Goal: Task Accomplishment & Management: Complete application form

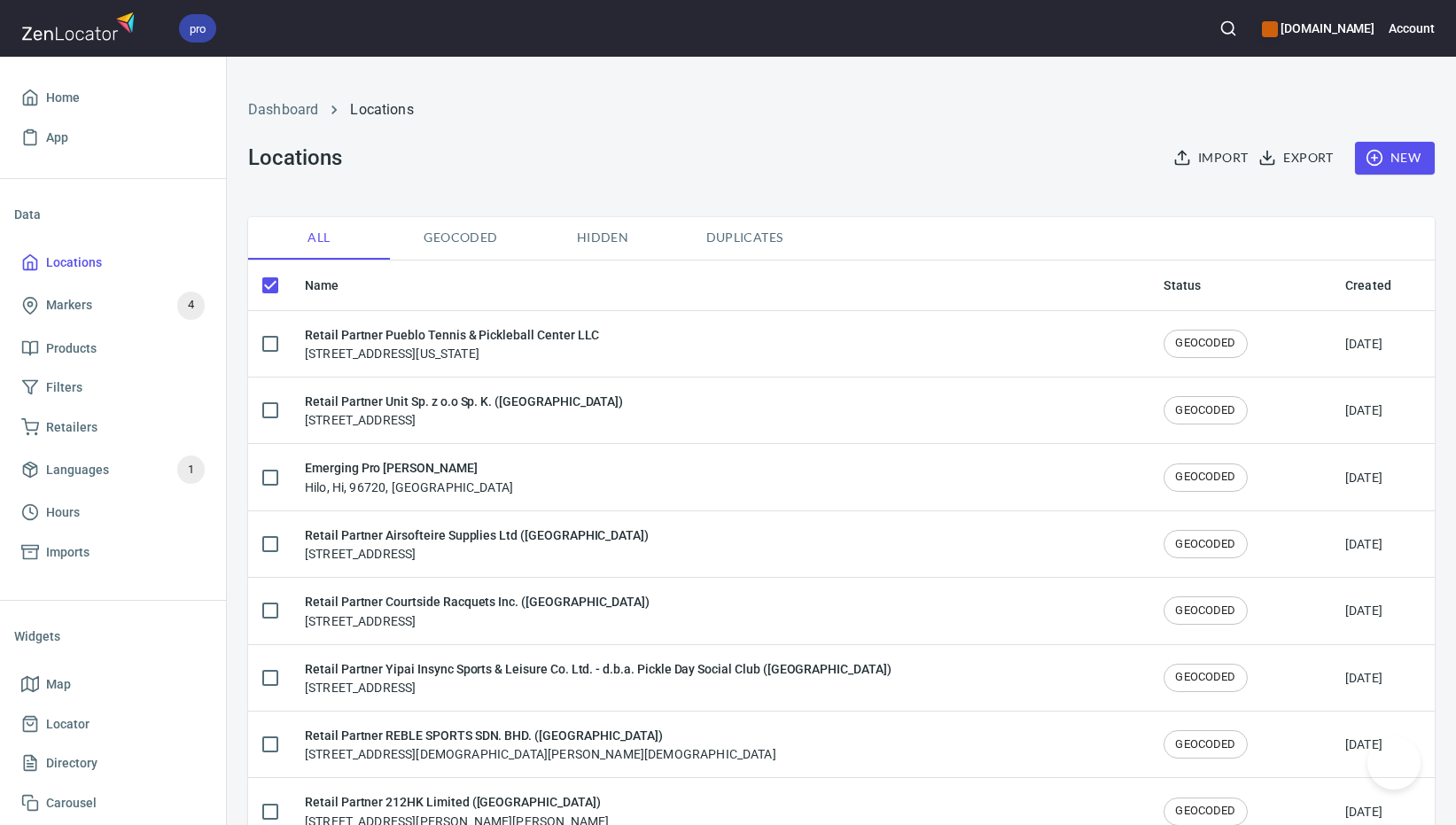
checkbox input "false"
click at [1386, 160] on span "New" at bounding box center [1394, 159] width 52 height 23
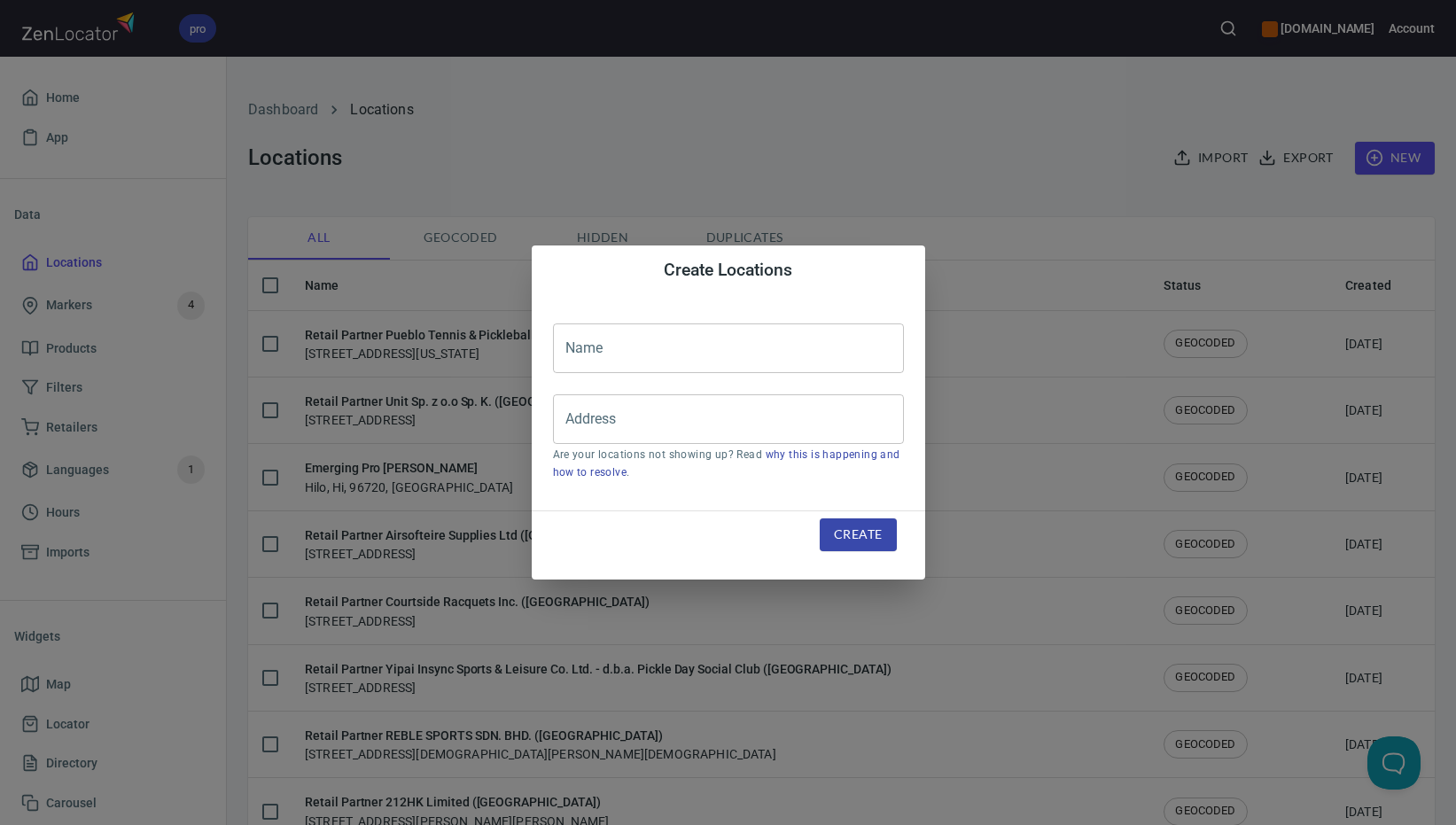
click at [714, 341] on input "text" at bounding box center [728, 348] width 351 height 50
paste input "Racket Point ([GEOGRAPHIC_DATA])"
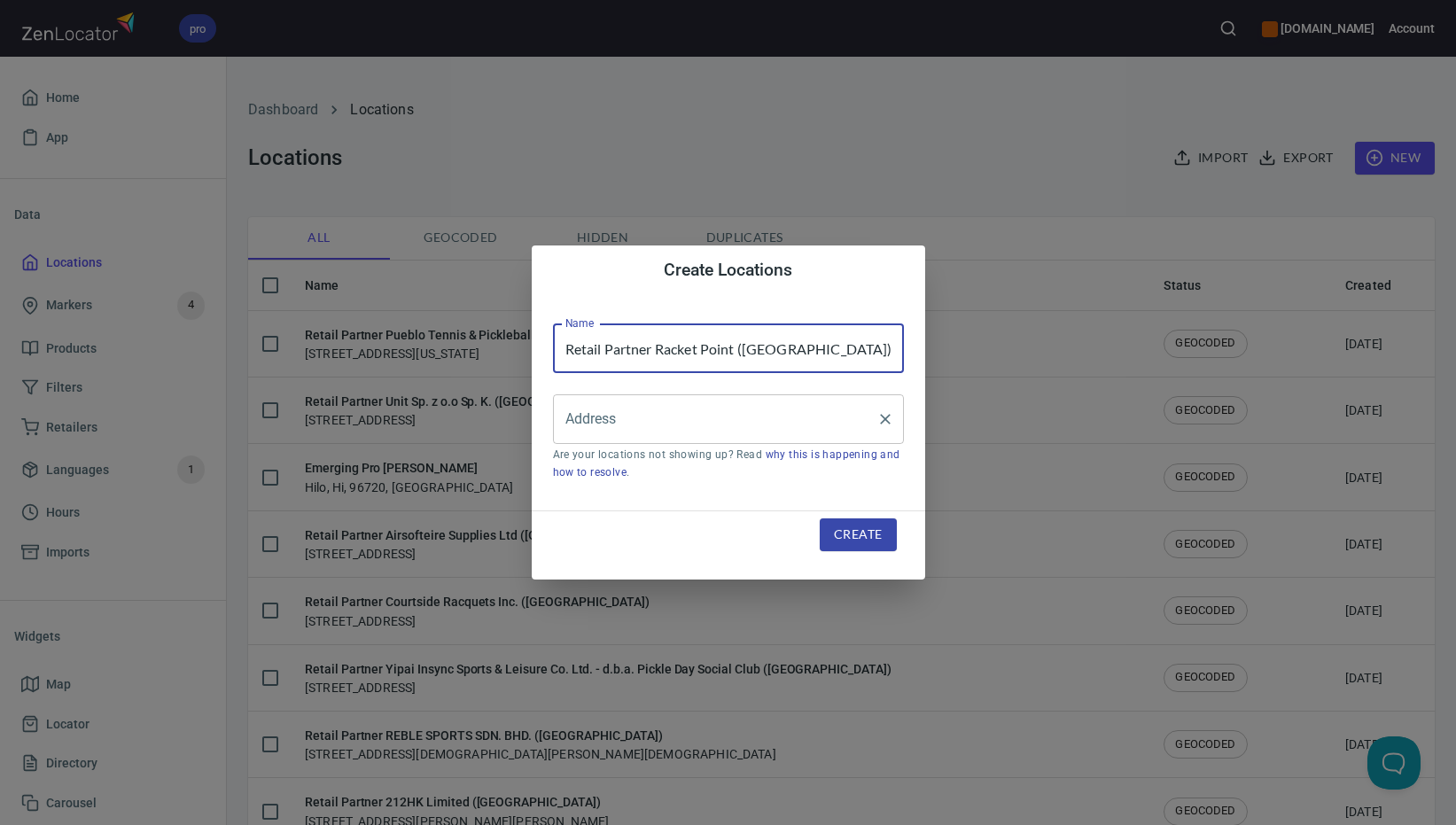
type input "Retail Partner Racket Point ([GEOGRAPHIC_DATA])"
click at [623, 420] on input "Address" at bounding box center [715, 420] width 309 height 34
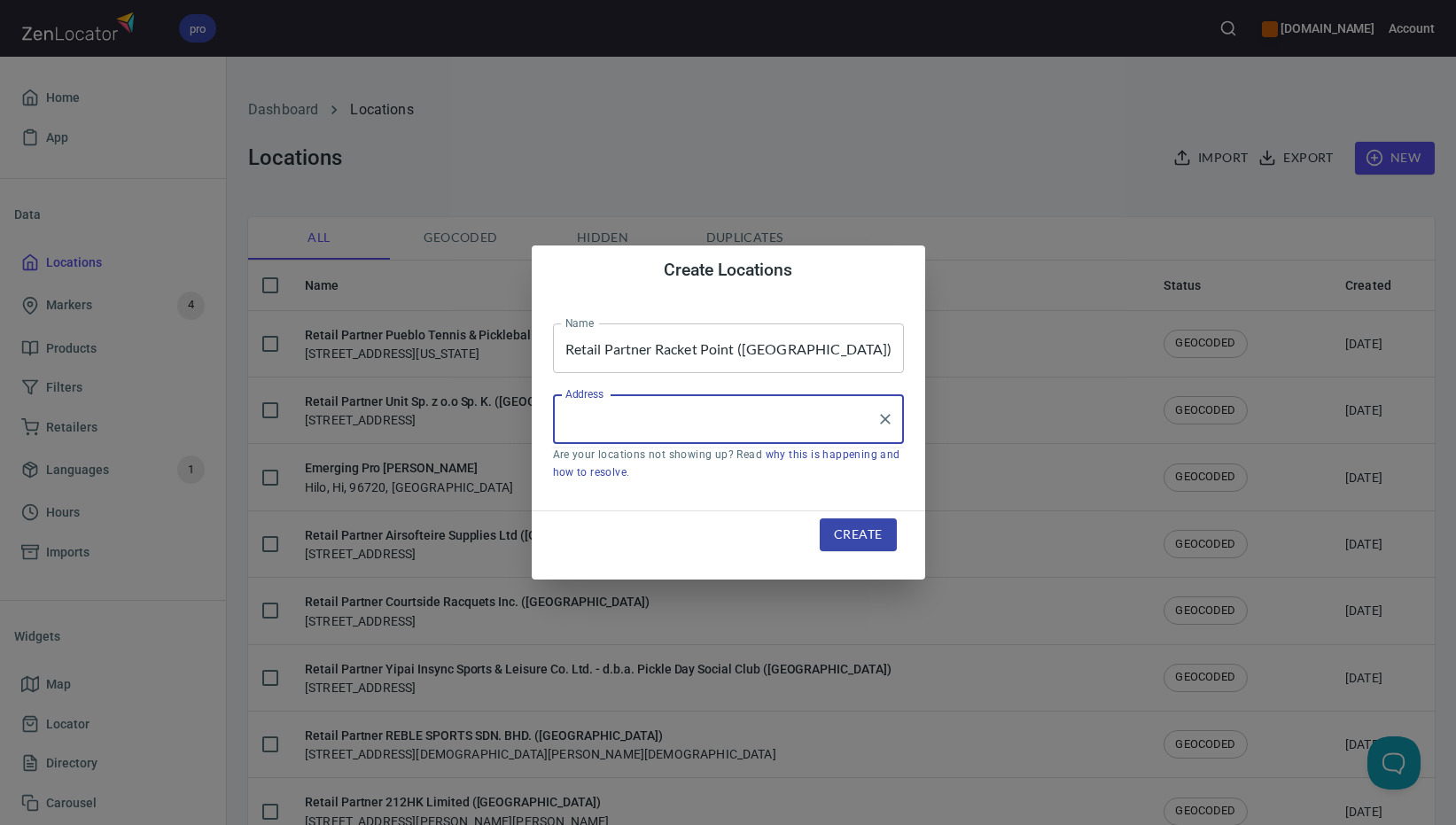
paste input "[PERSON_NAME] 422"
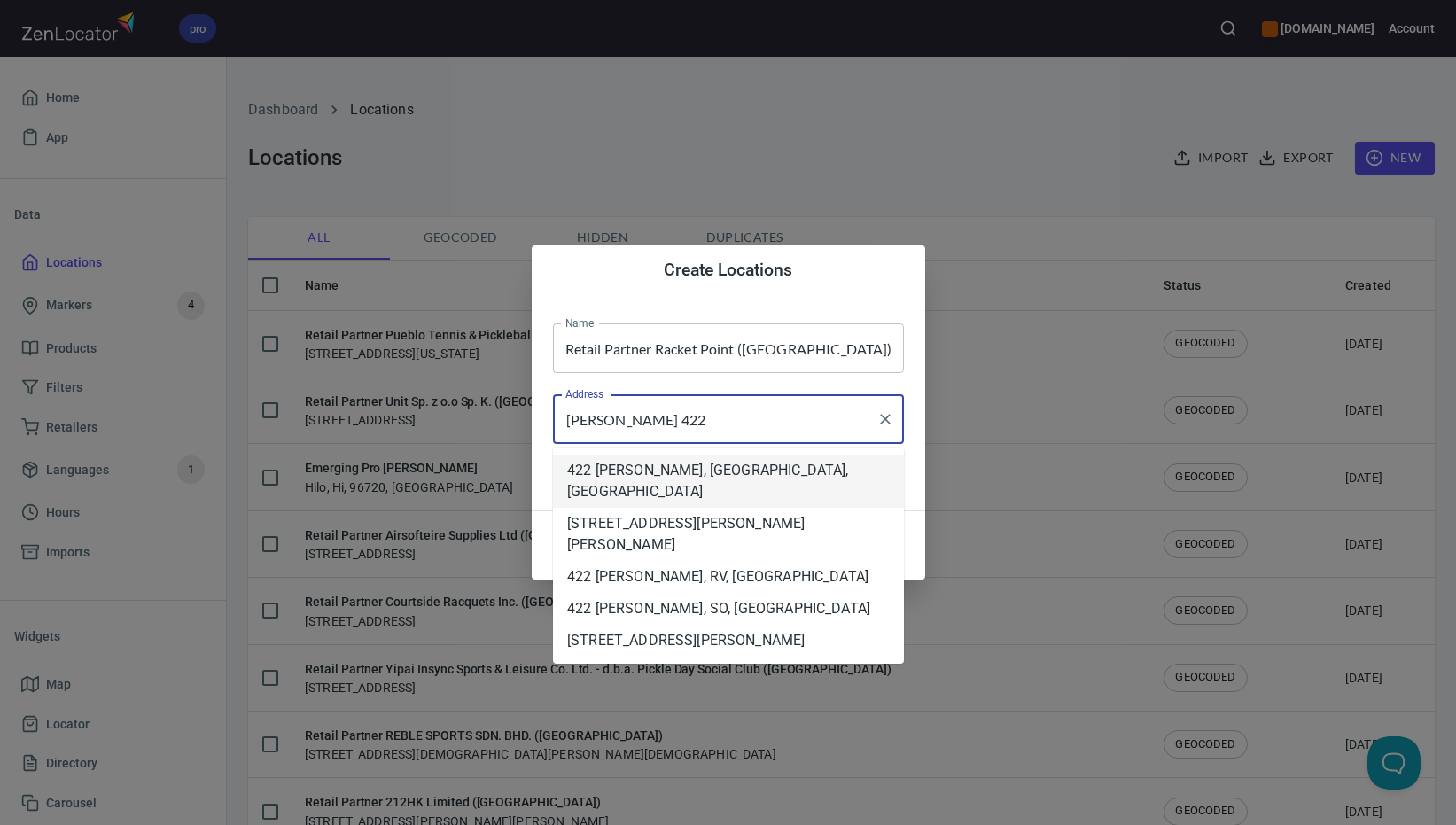
click at [726, 465] on li "422 [PERSON_NAME], [GEOGRAPHIC_DATA], [GEOGRAPHIC_DATA]" at bounding box center [728, 481] width 351 height 53
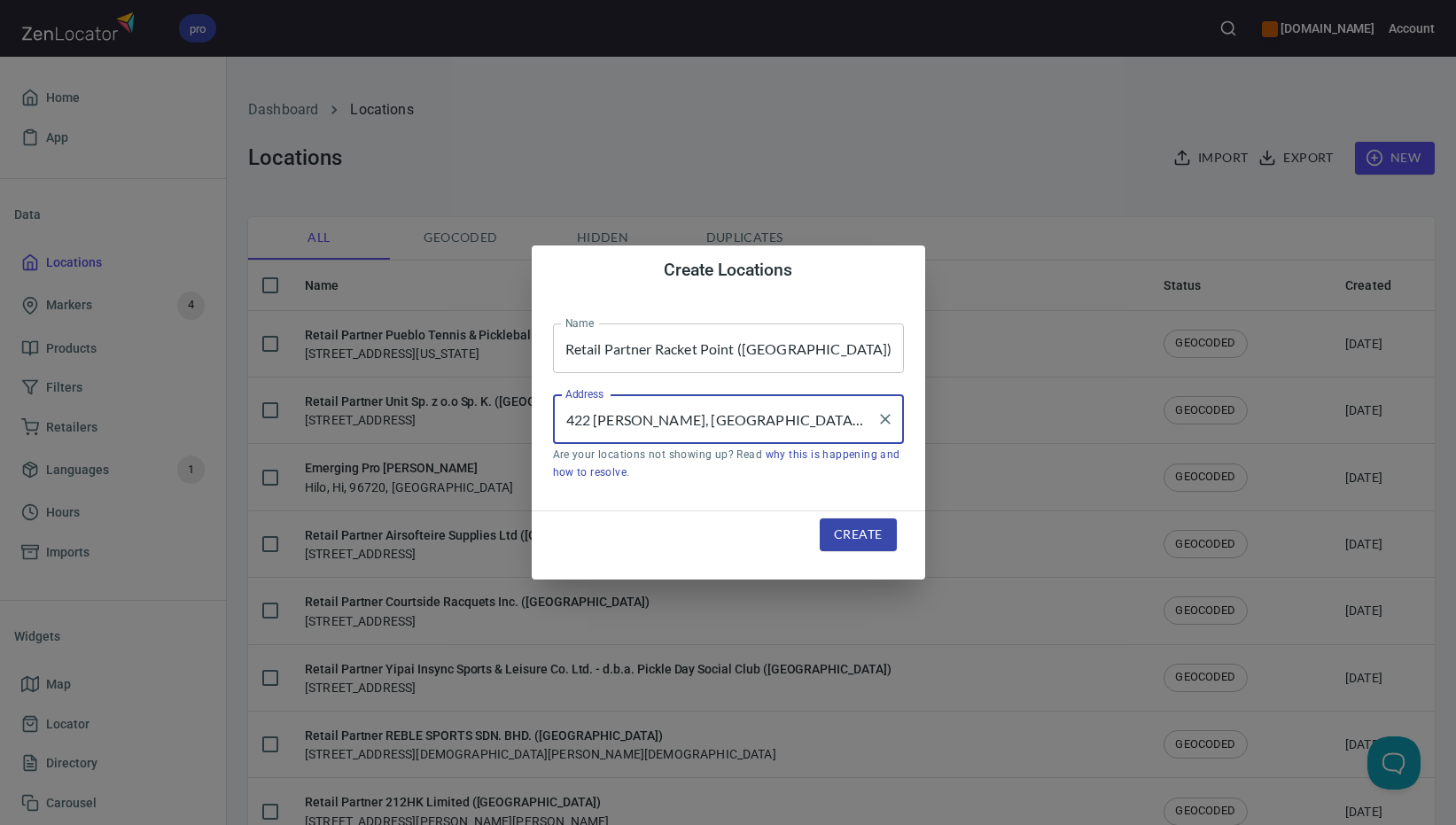
type input "422 [PERSON_NAME], [GEOGRAPHIC_DATA], [GEOGRAPHIC_DATA]"
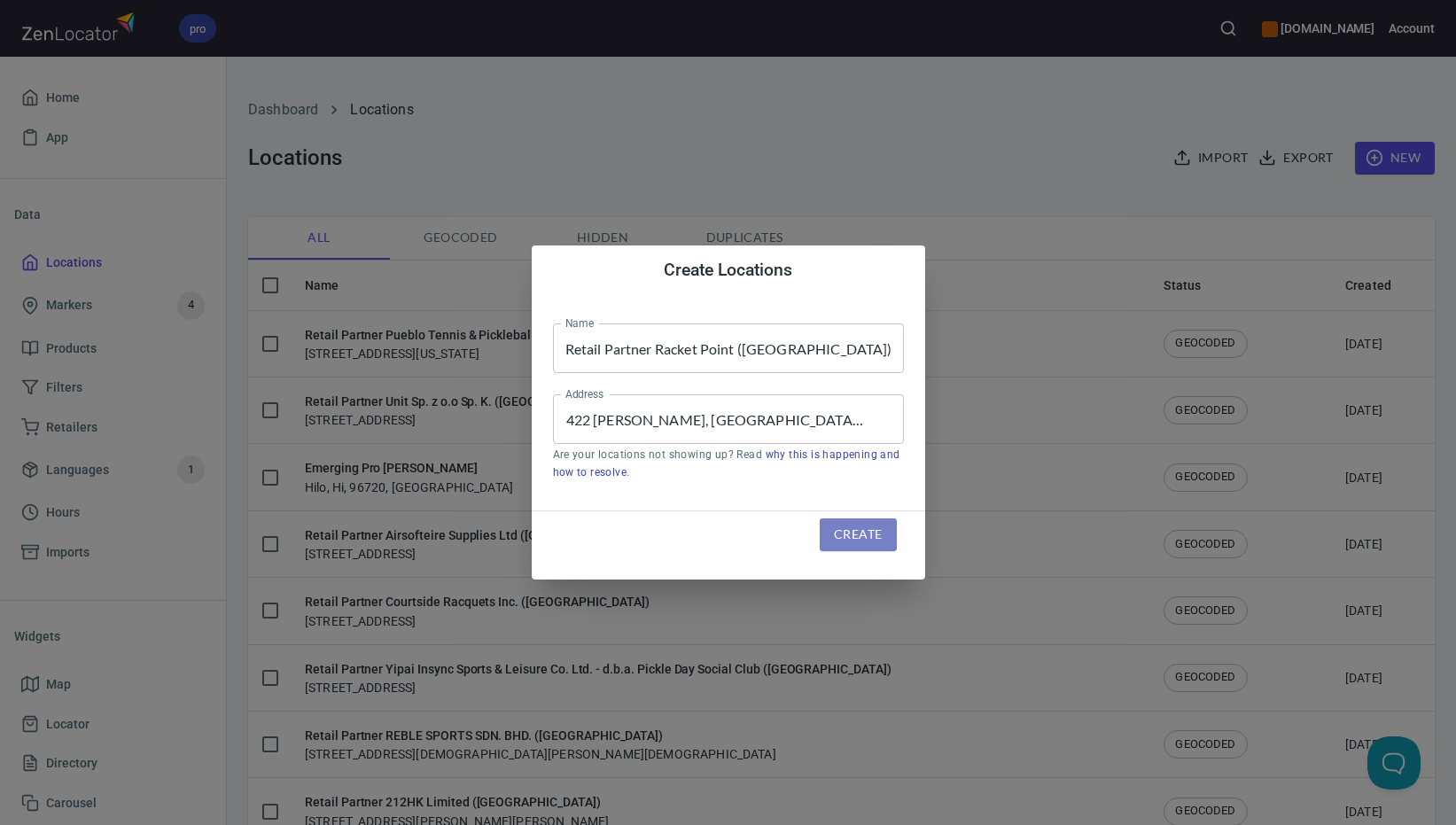
click at [877, 537] on span "Create" at bounding box center [857, 535] width 48 height 23
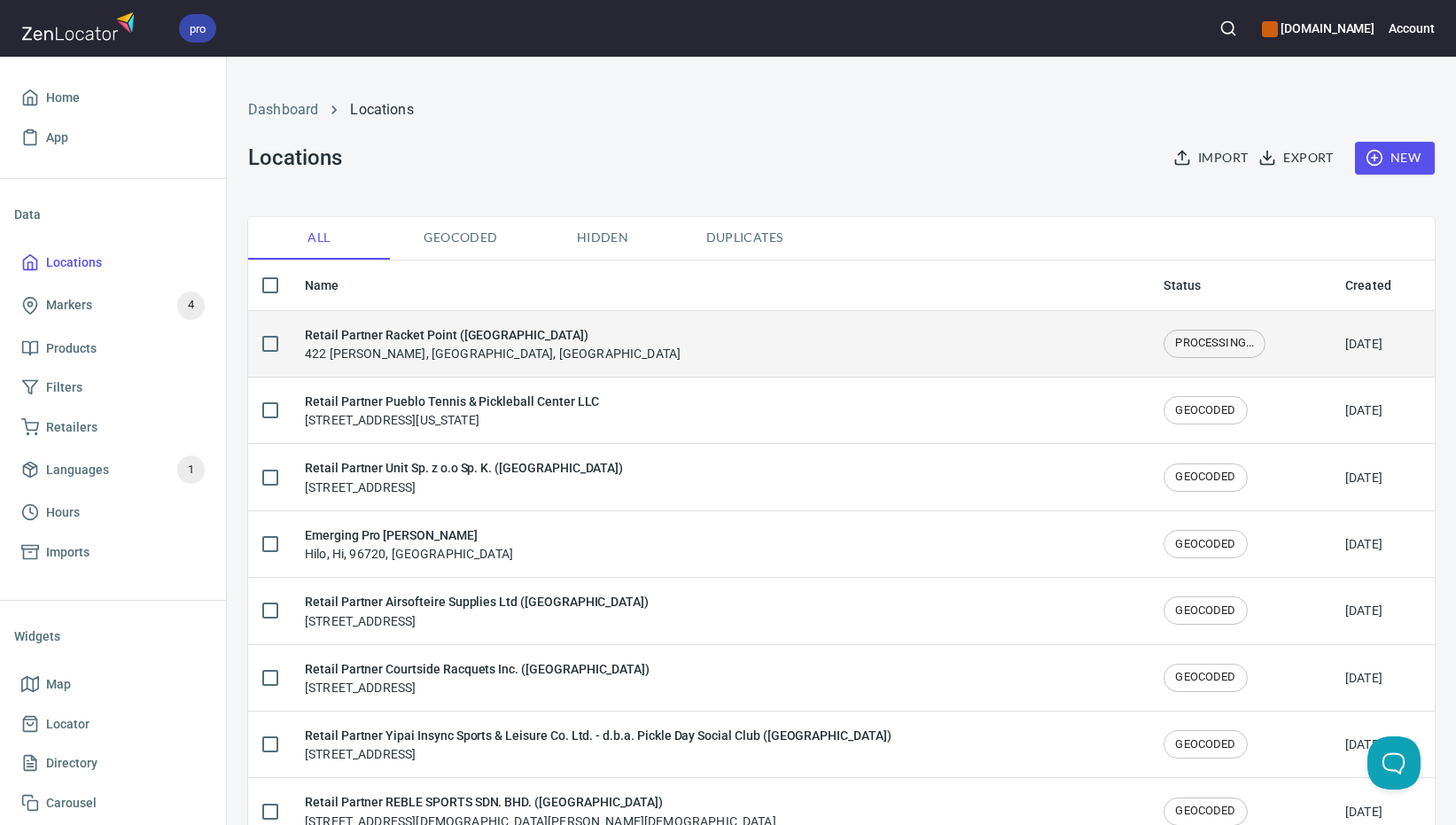
click at [629, 344] on div "Retail Partner Racket Point ([GEOGRAPHIC_DATA]) [STREET_ADDRESS][PERSON_NAME]" at bounding box center [720, 344] width 830 height 38
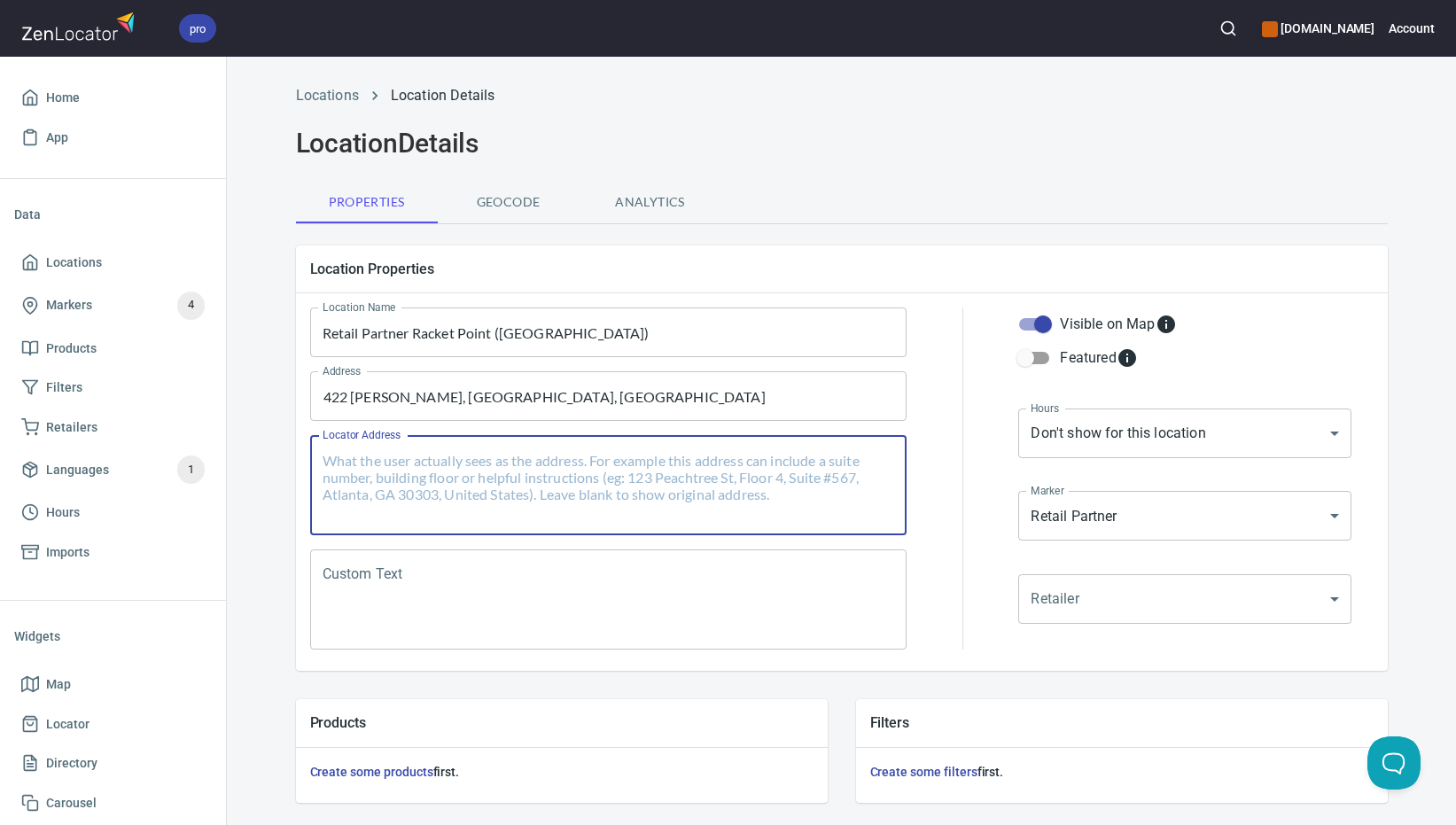
click at [570, 458] on textarea "Locator Address" at bounding box center [609, 485] width 573 height 68
paste textarea "[PERSON_NAME][STREET_ADDRESS][PERSON_NAME]"
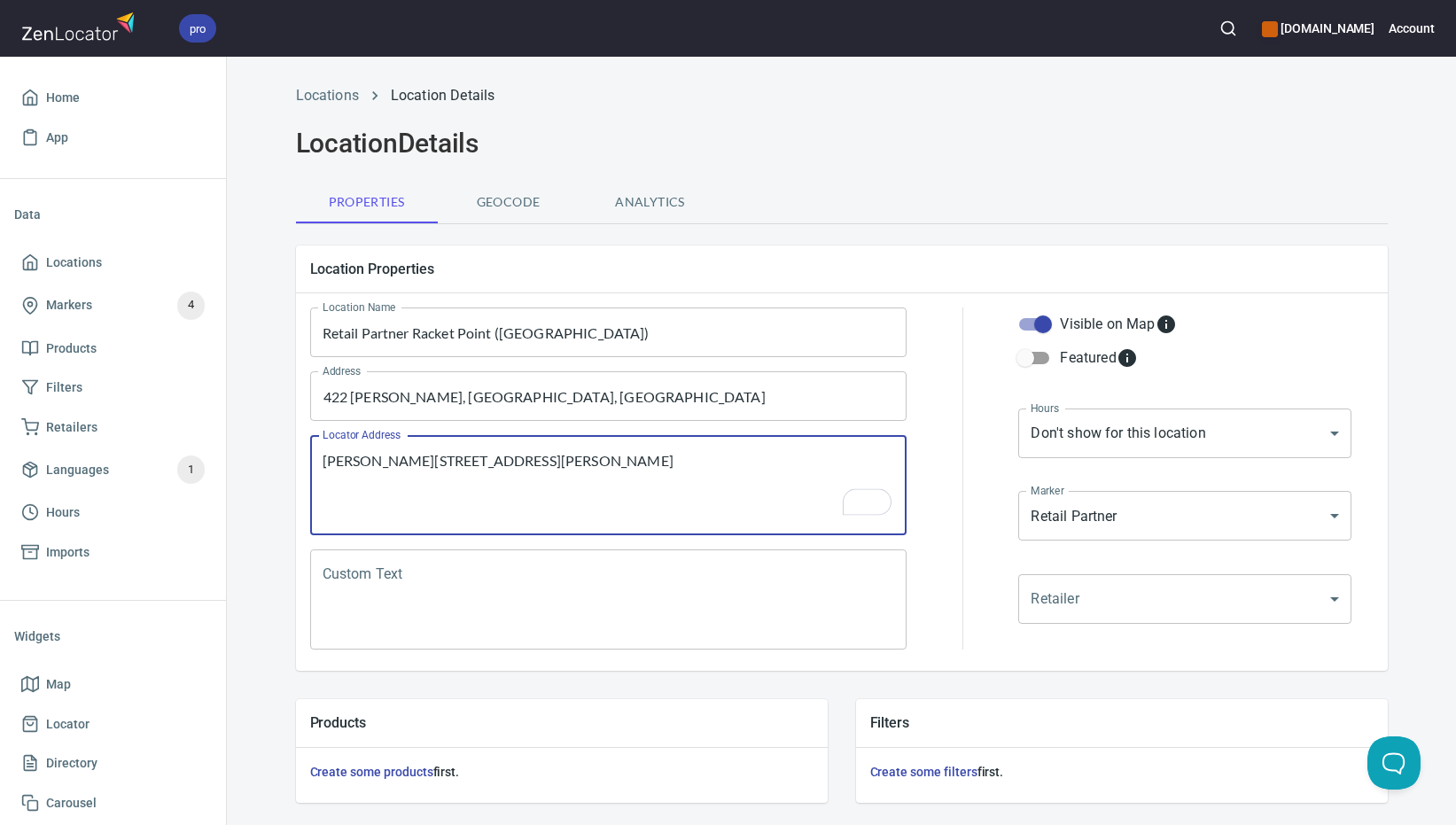
type textarea "[PERSON_NAME][STREET_ADDRESS][PERSON_NAME]"
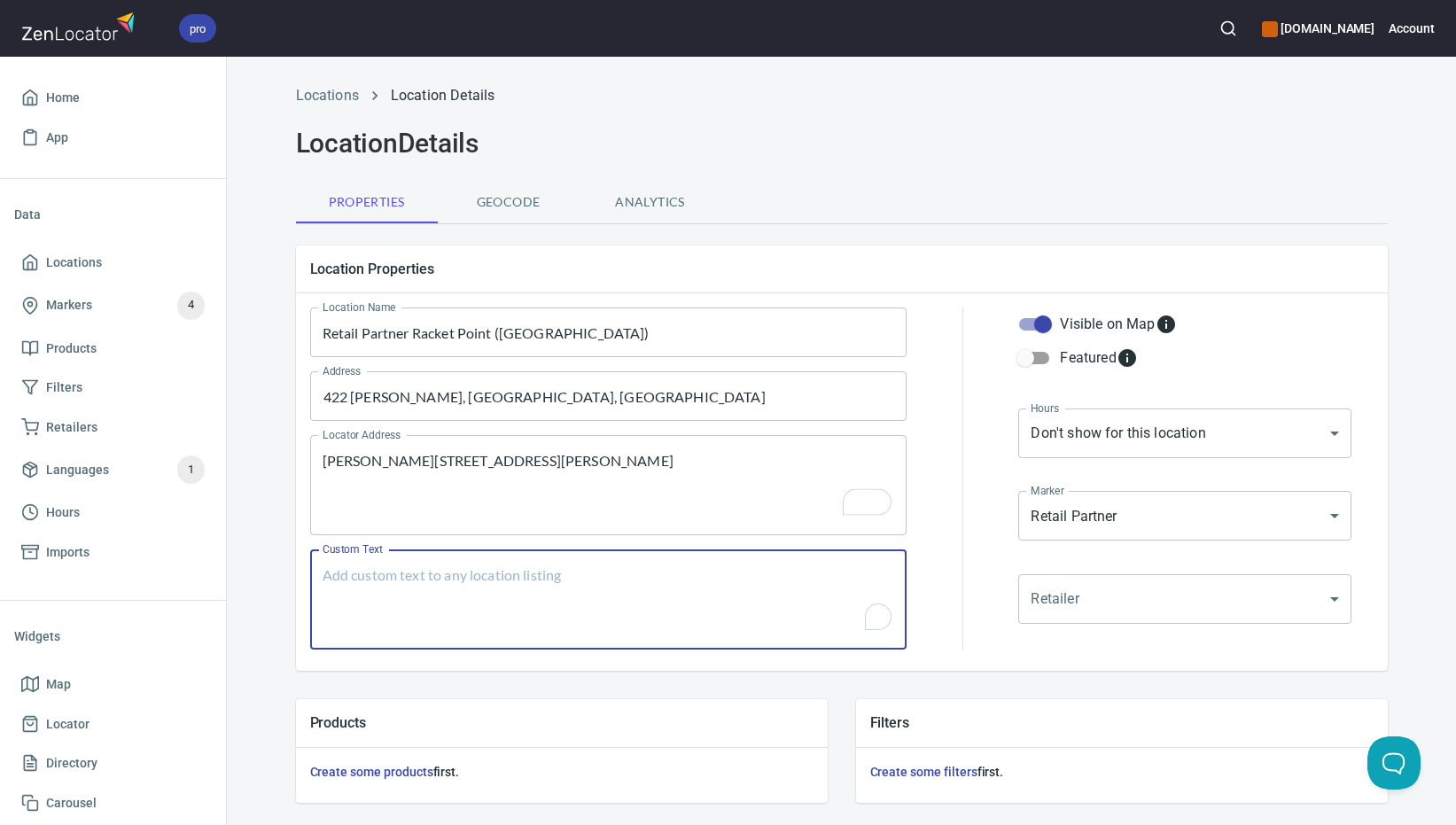
click at [545, 590] on textarea "Custom Text" at bounding box center [609, 600] width 573 height 68
paste textarea "Brands Carried: SelkirkGearbox Return Policy:"
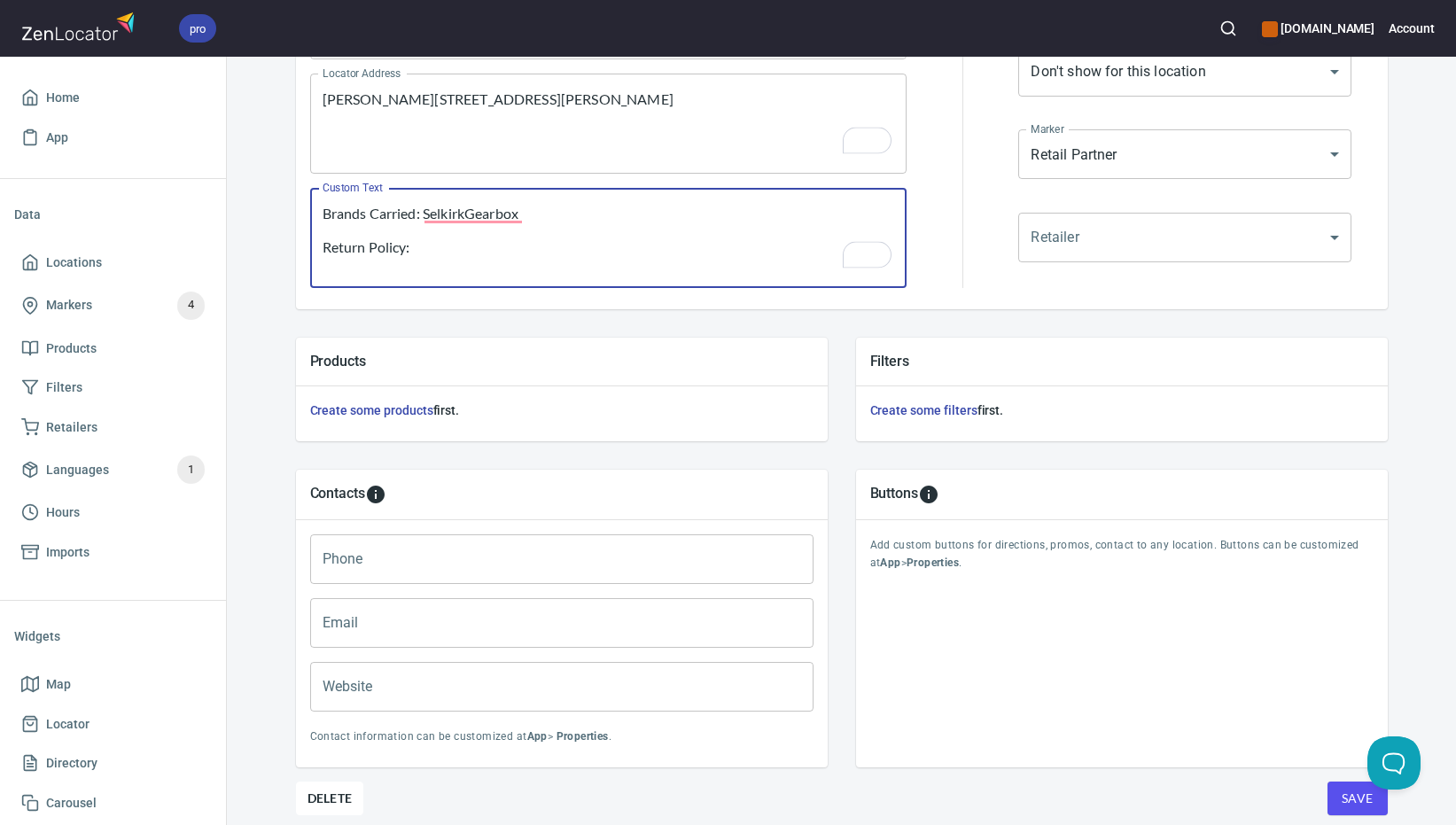
scroll to position [430, 0]
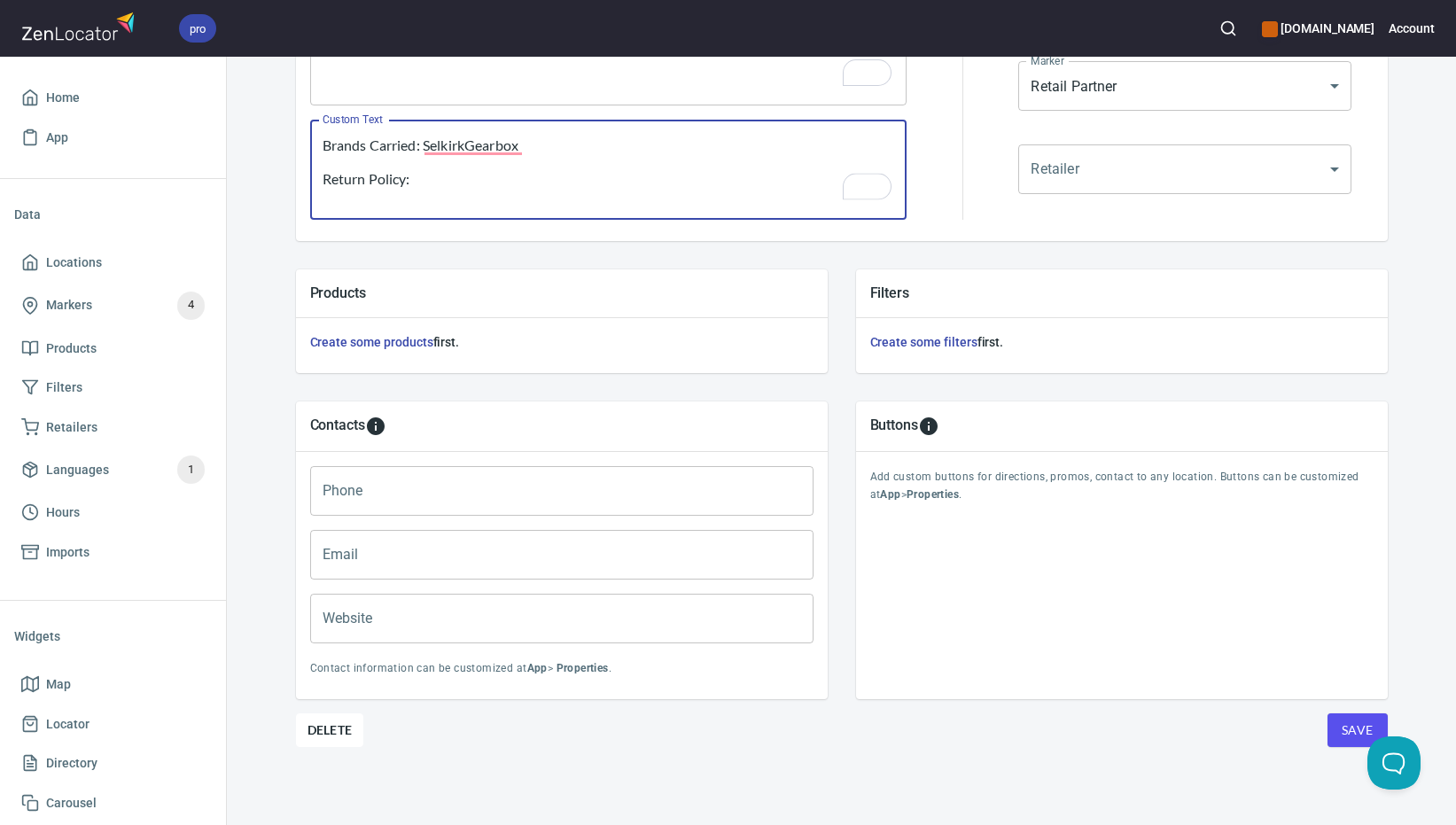
type textarea "Brands Carried: SelkirkGearbox Return Policy:"
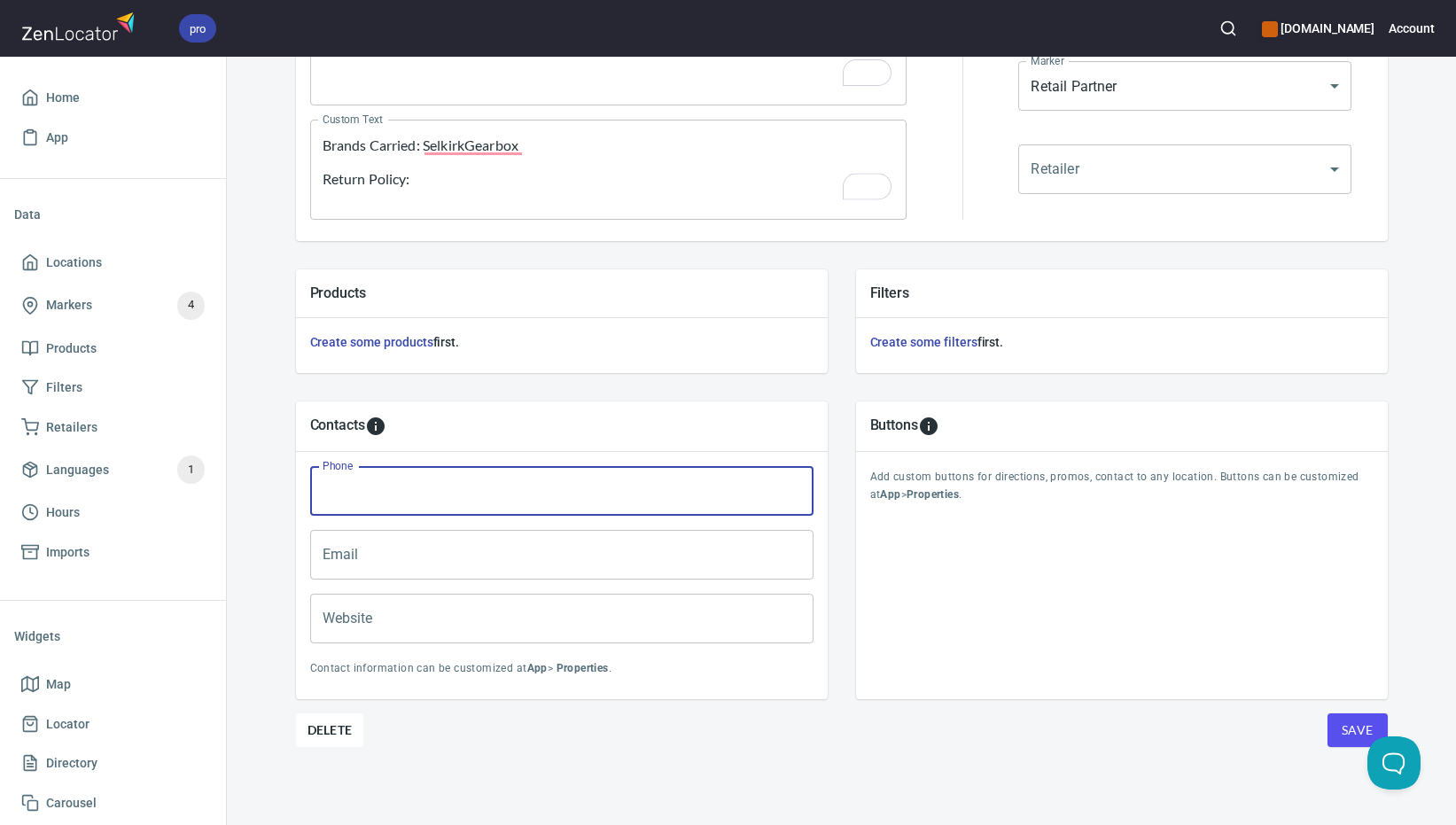
click at [503, 508] on input "Phone" at bounding box center [561, 491] width 503 height 50
paste input "[PHONE_NUMBER]"
type input "[PHONE_NUMBER]"
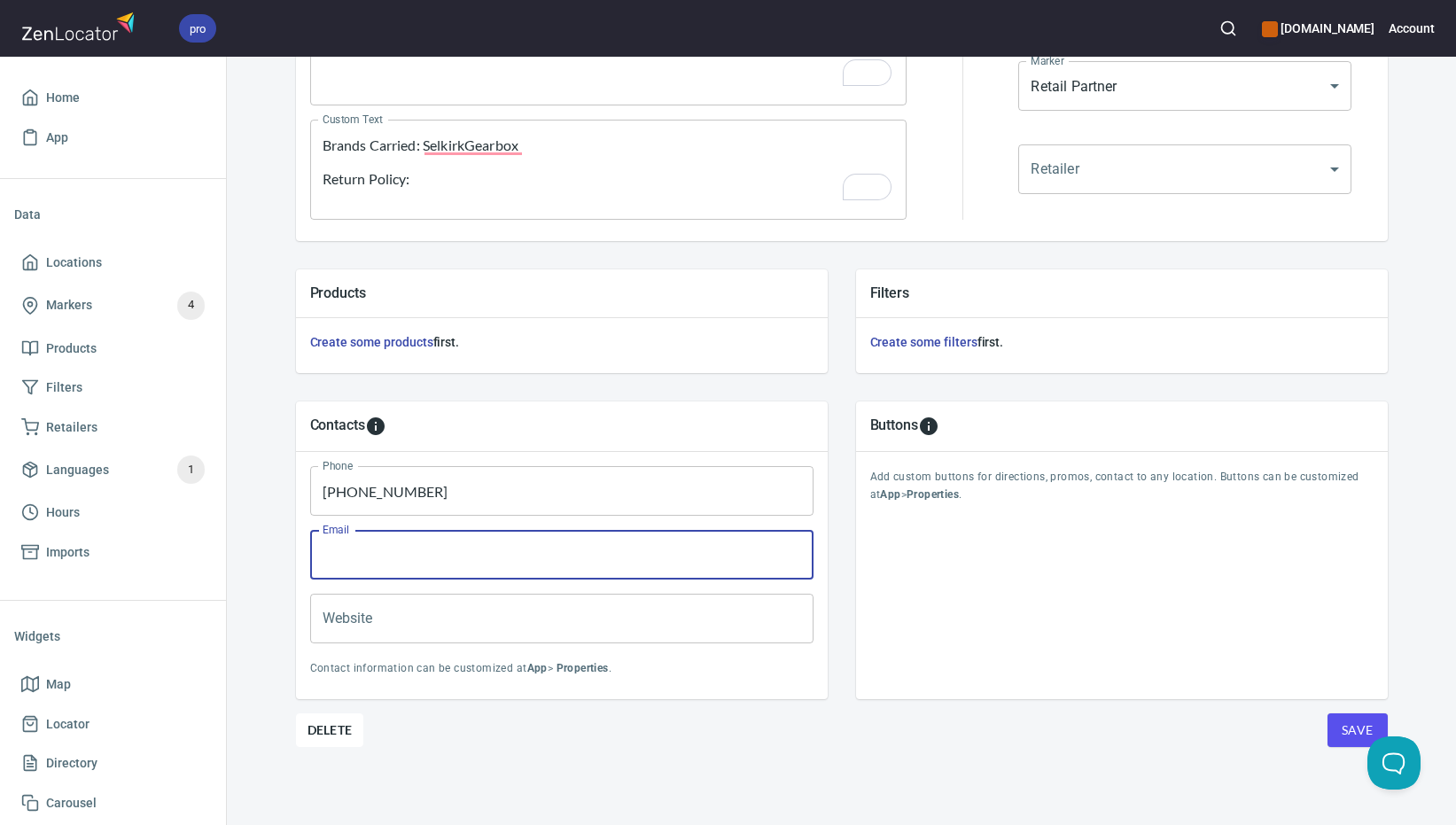
paste input "[EMAIL_ADDRESS][DOMAIN_NAME]"
type input "[EMAIL_ADDRESS][DOMAIN_NAME]"
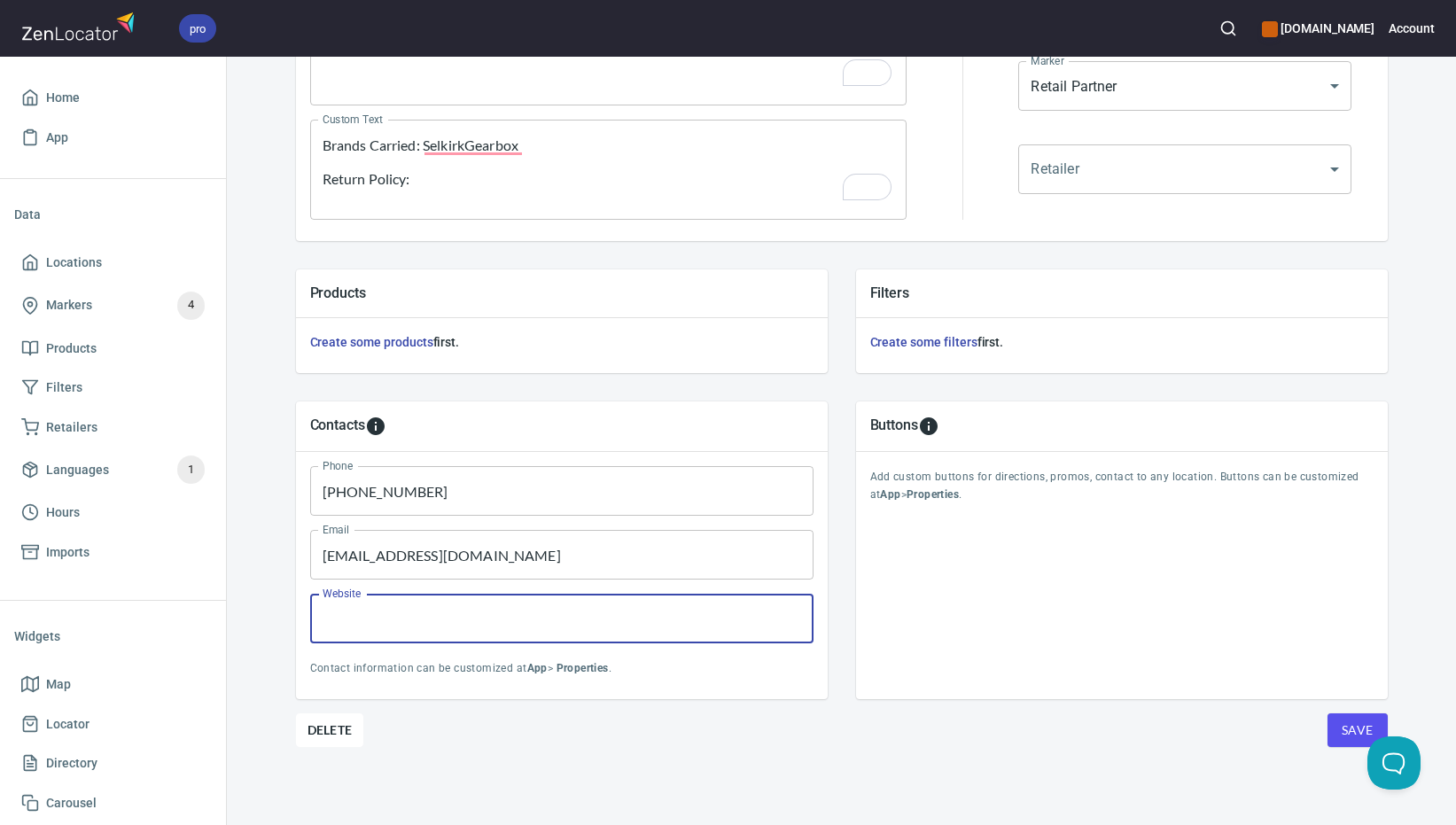
click at [1351, 735] on span "Save" at bounding box center [1357, 731] width 32 height 23
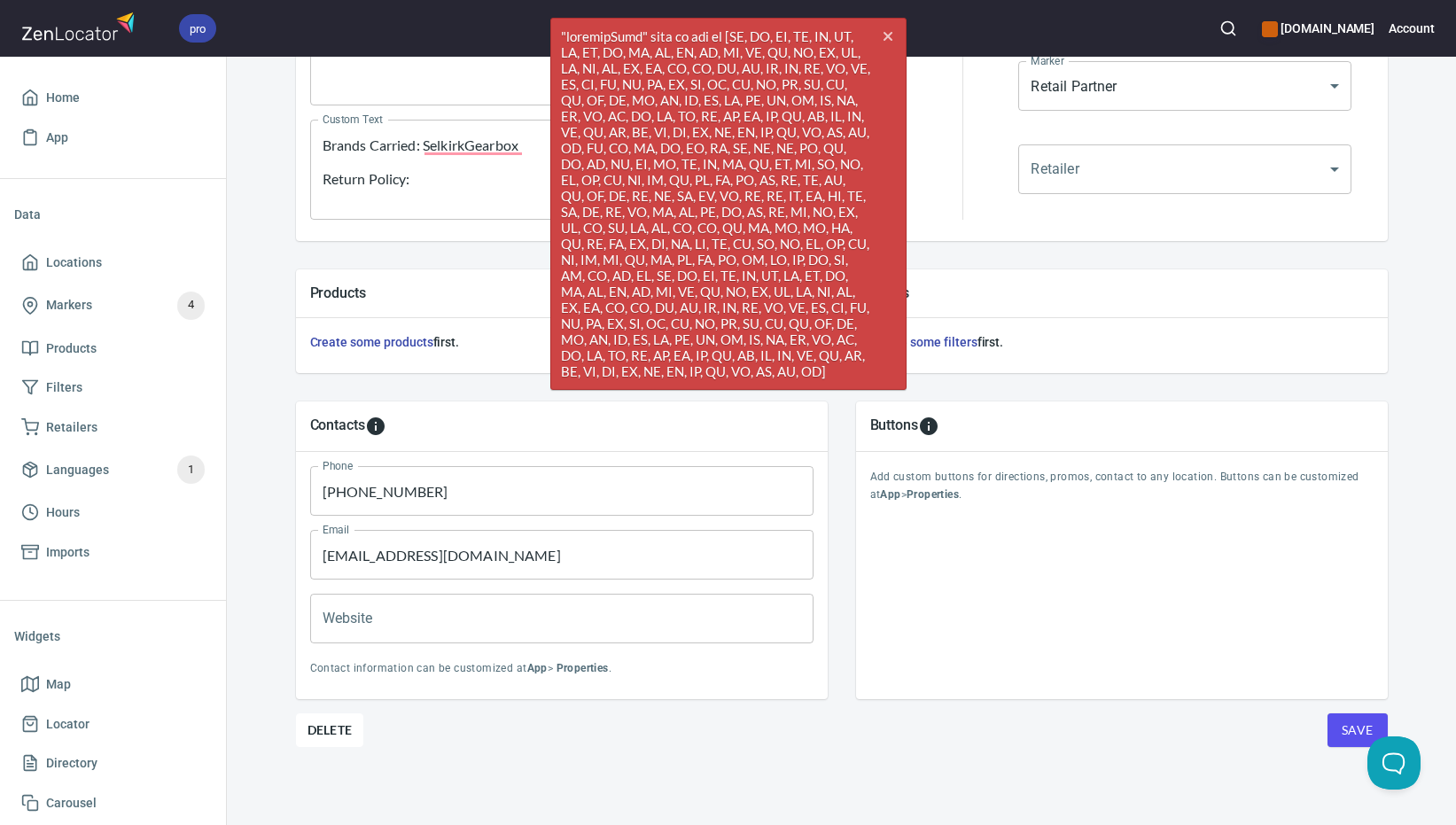
scroll to position [0, 0]
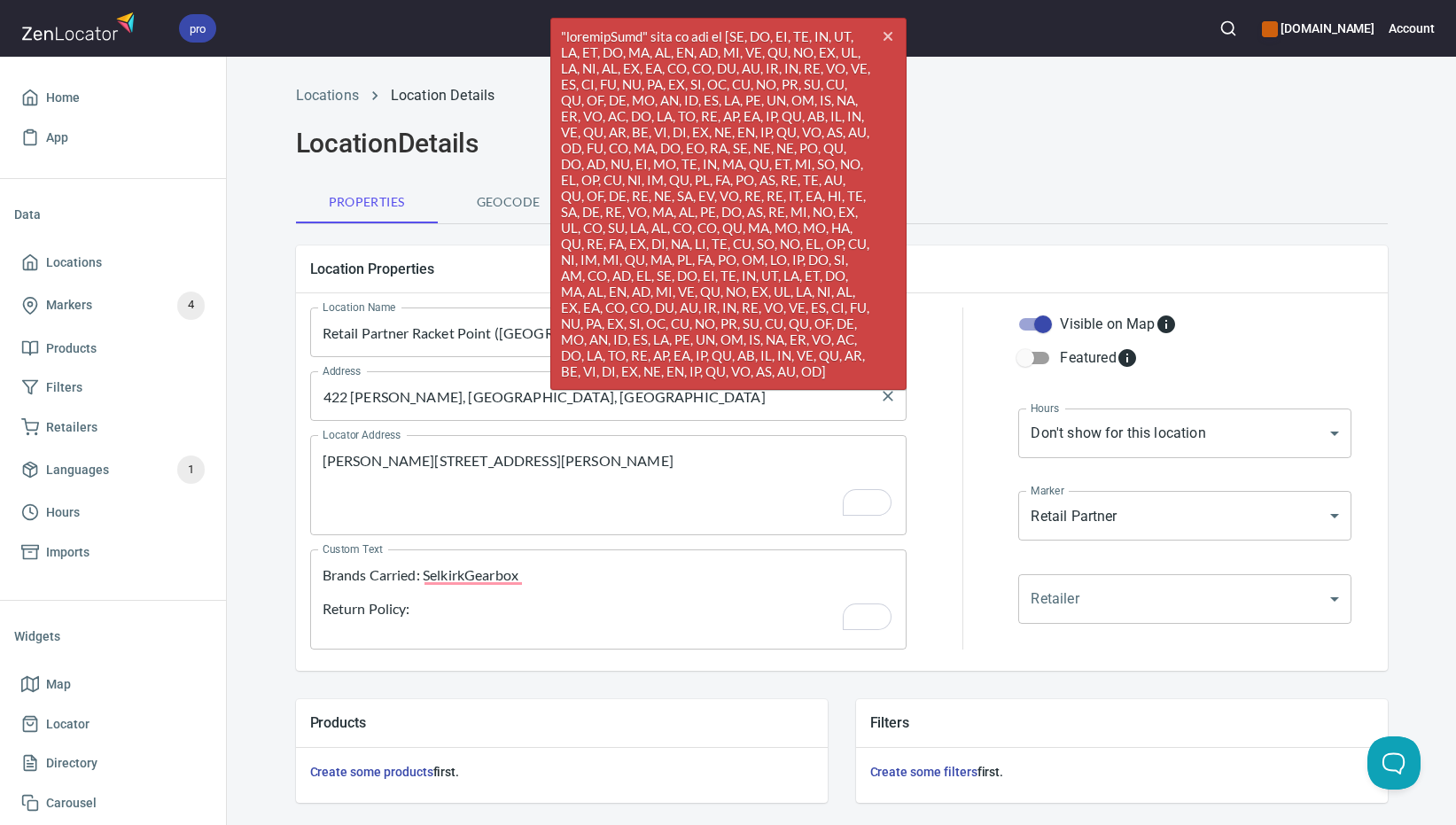
click at [460, 403] on input "422 [PERSON_NAME], [GEOGRAPHIC_DATA], [GEOGRAPHIC_DATA]" at bounding box center [595, 396] width 555 height 34
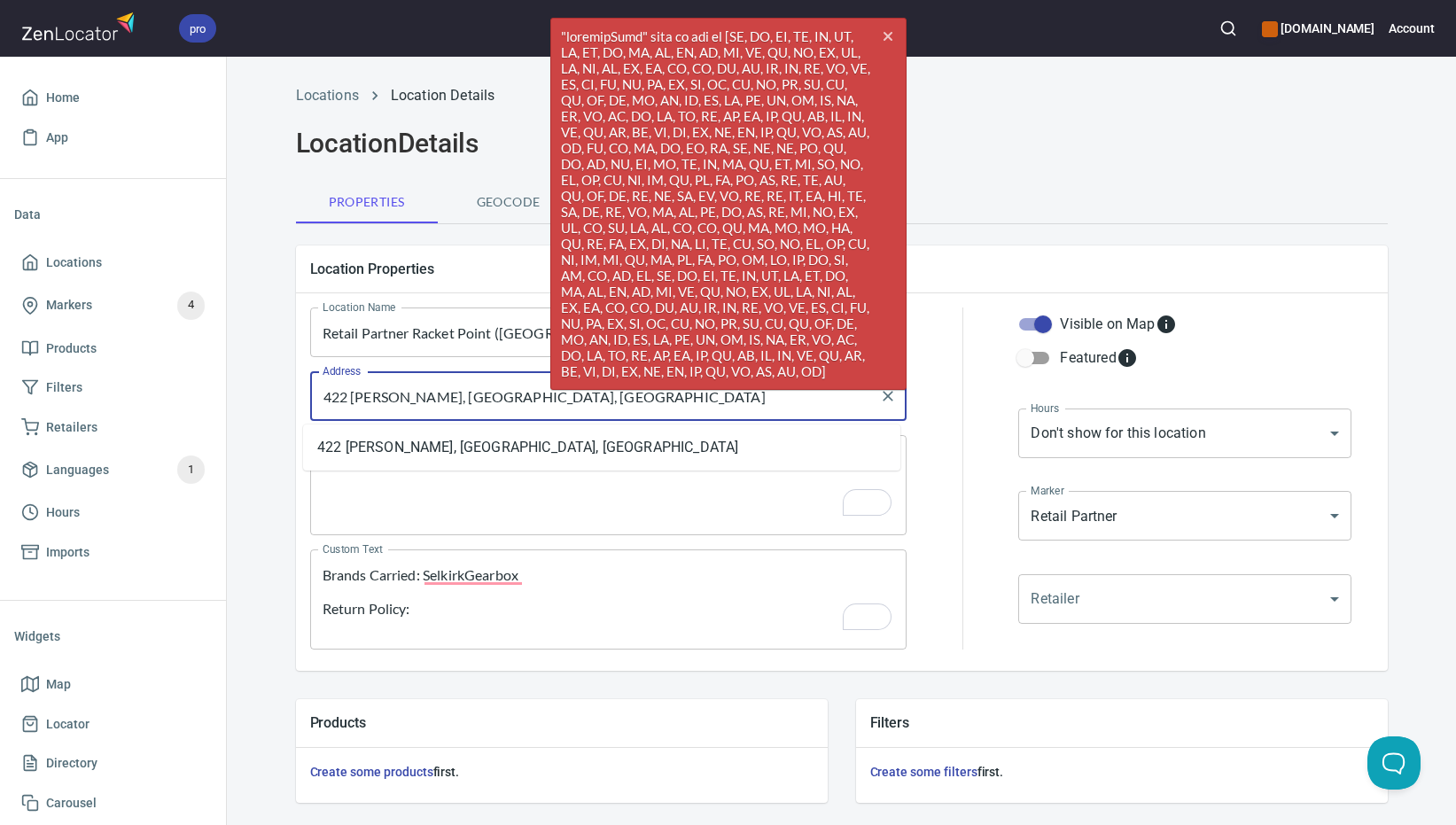
click at [461, 402] on input "422 [PERSON_NAME], [GEOGRAPHIC_DATA], [GEOGRAPHIC_DATA]" at bounding box center [595, 396] width 555 height 34
click at [461, 401] on input "422 [PERSON_NAME], [GEOGRAPHIC_DATA], [GEOGRAPHIC_DATA]" at bounding box center [595, 396] width 555 height 34
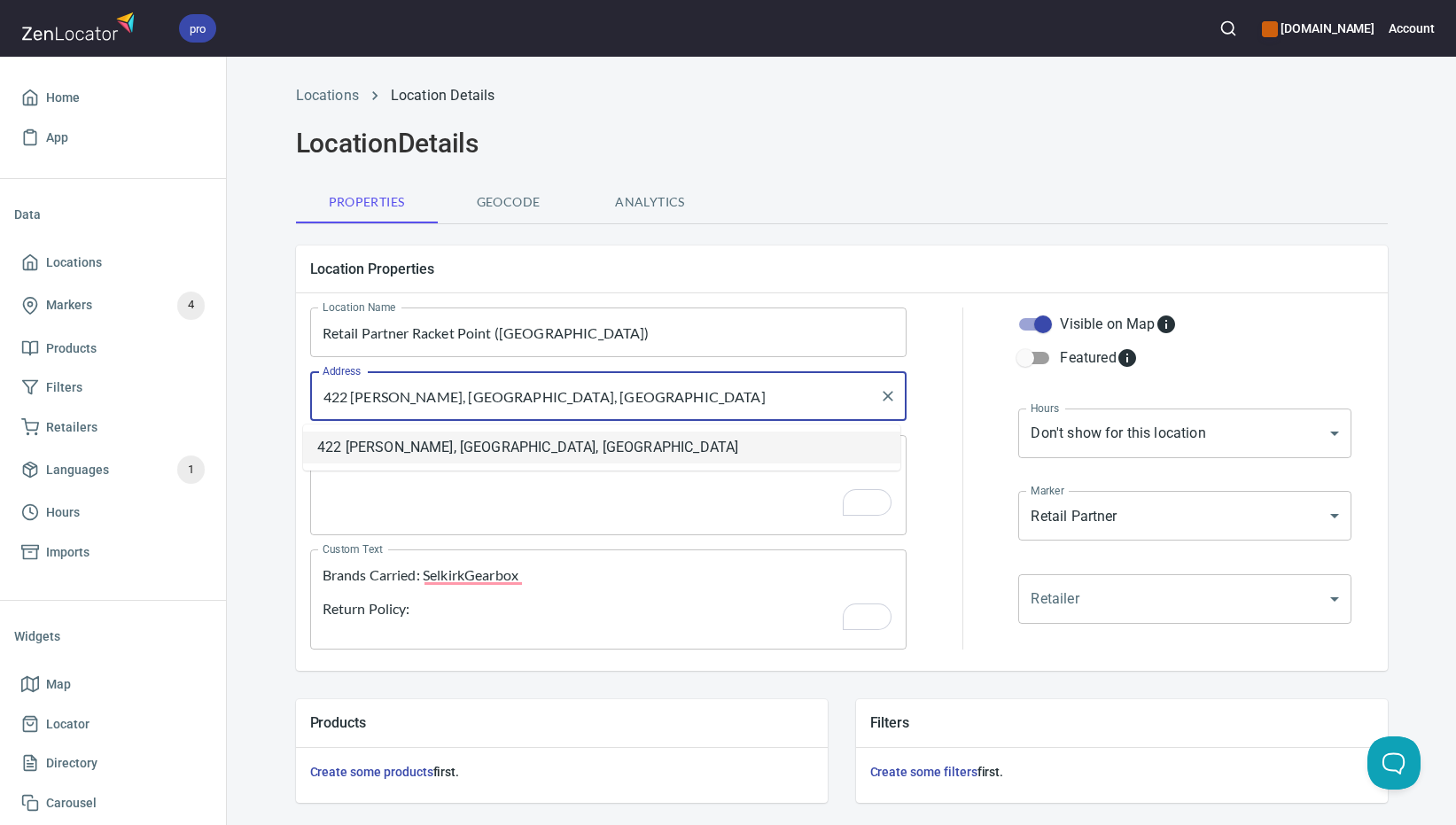
paste input "[PERSON_NAME] 422"
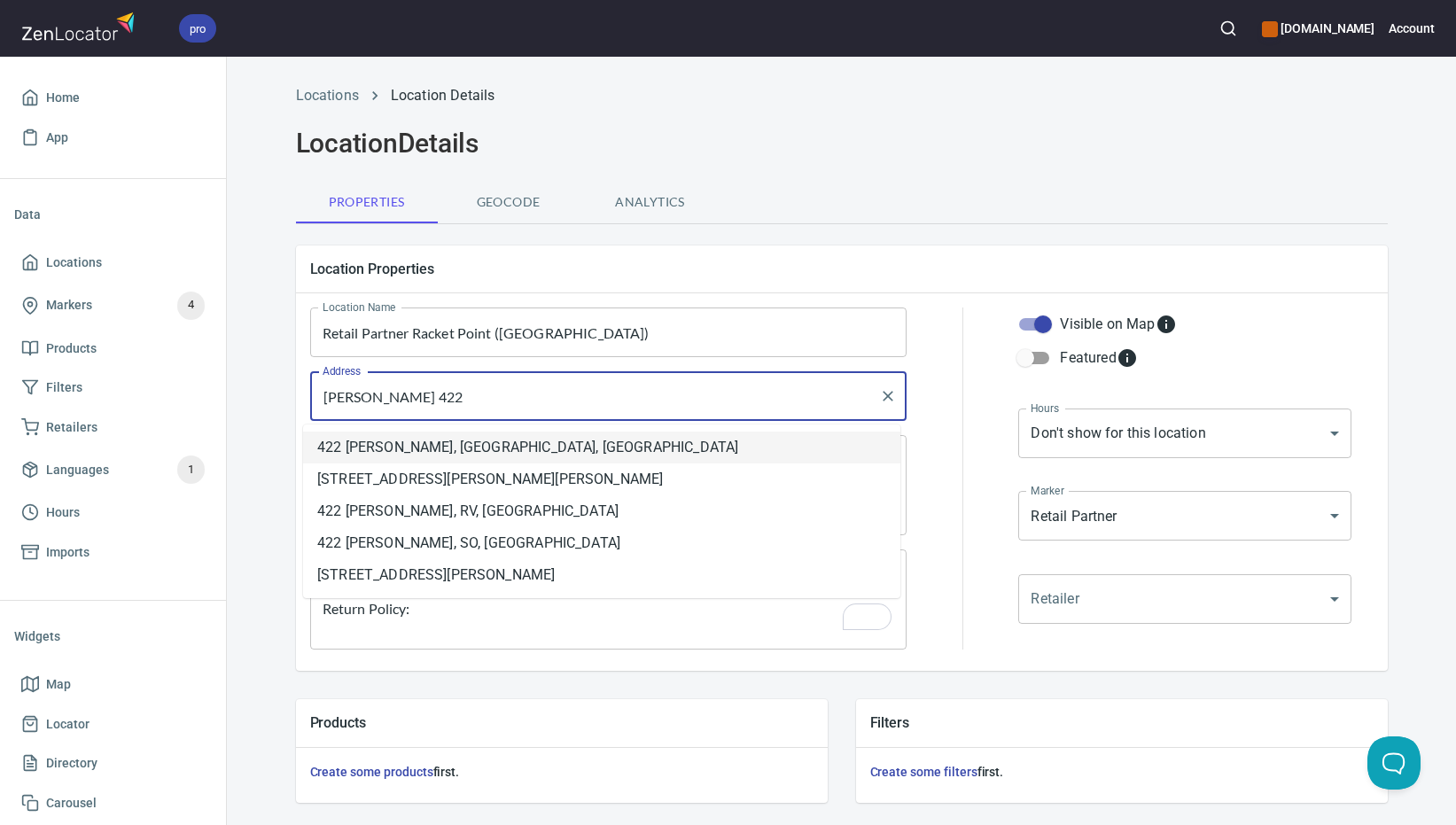
click at [431, 451] on li "422 [PERSON_NAME], [GEOGRAPHIC_DATA], [GEOGRAPHIC_DATA]" at bounding box center [602, 448] width 597 height 32
type input "422 [PERSON_NAME], [GEOGRAPHIC_DATA], [GEOGRAPHIC_DATA]"
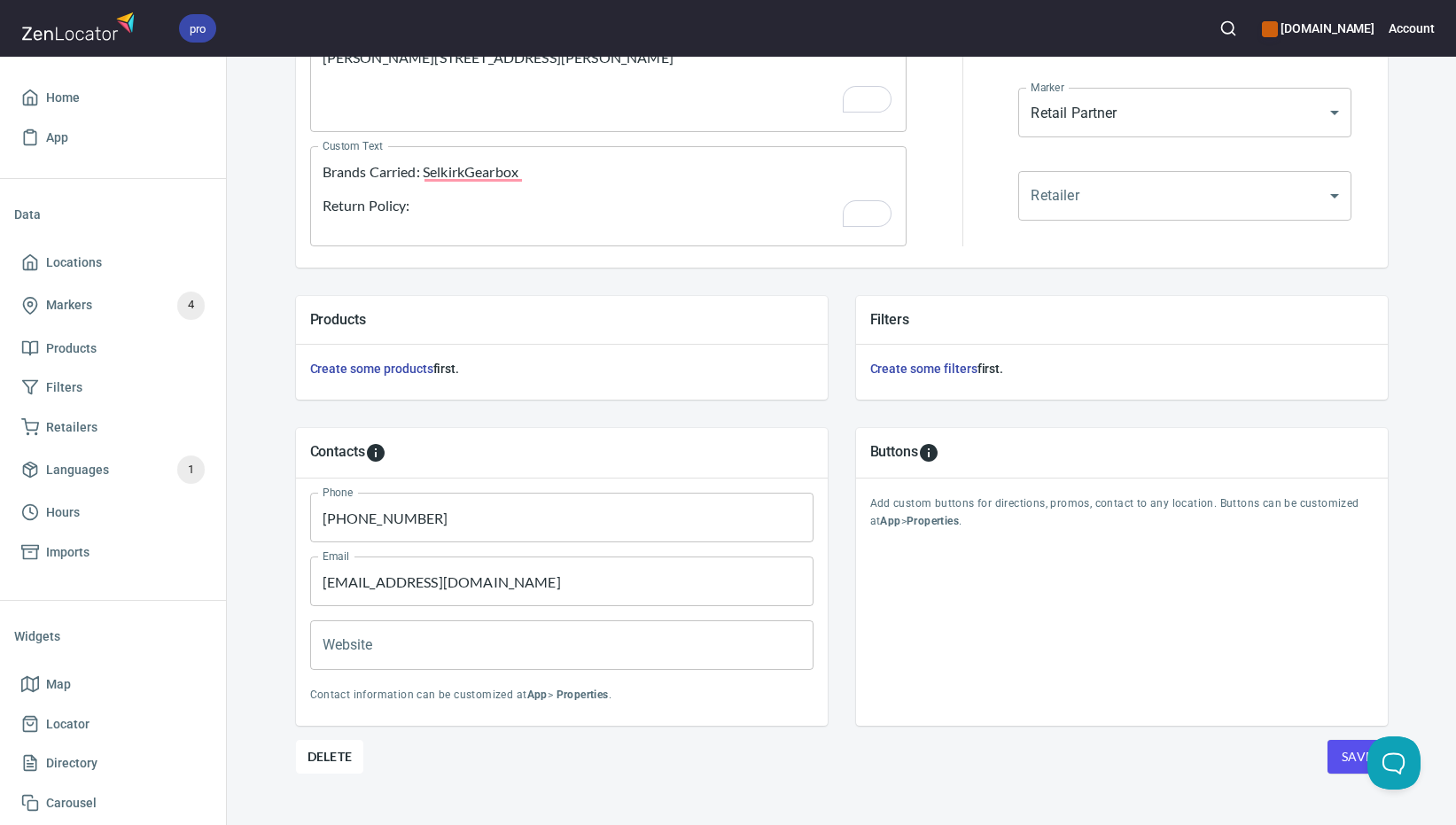
scroll to position [404, 0]
click at [1341, 756] on span "Save" at bounding box center [1357, 757] width 32 height 23
